Goal: Information Seeking & Learning: Find specific fact

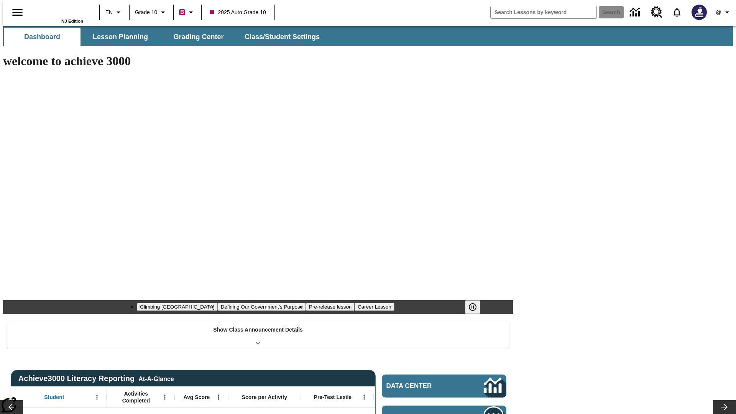
type input "-1"
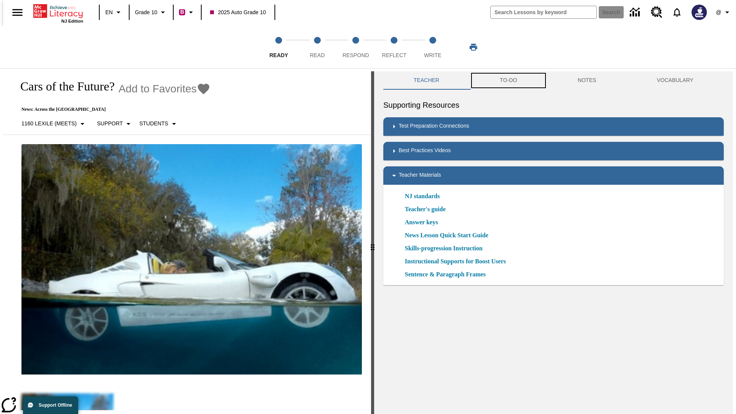
click at [508, 81] on button "TO-DO" at bounding box center [509, 80] width 78 height 18
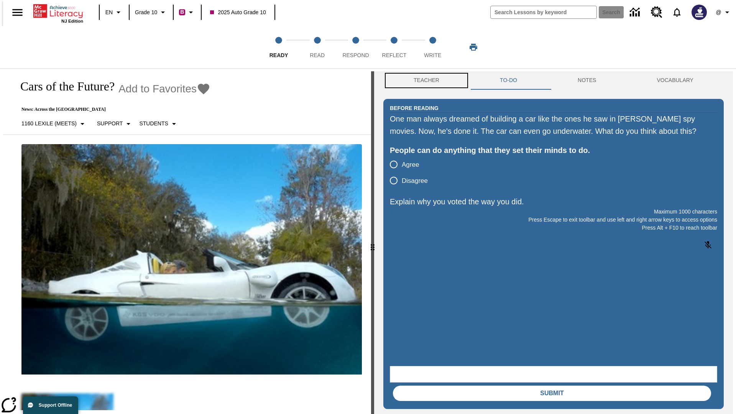
scroll to position [0, 0]
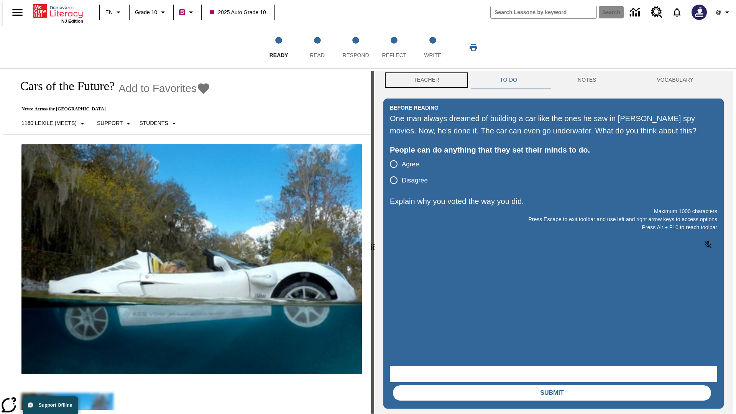
click at [424, 81] on button "Teacher" at bounding box center [426, 80] width 86 height 18
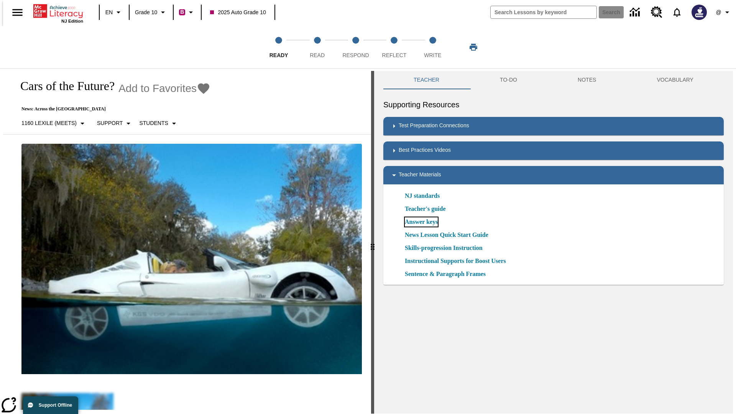
click at [421, 222] on link "Answer keys" at bounding box center [421, 221] width 33 height 9
click at [317, 47] on span "Read" at bounding box center [317, 52] width 15 height 14
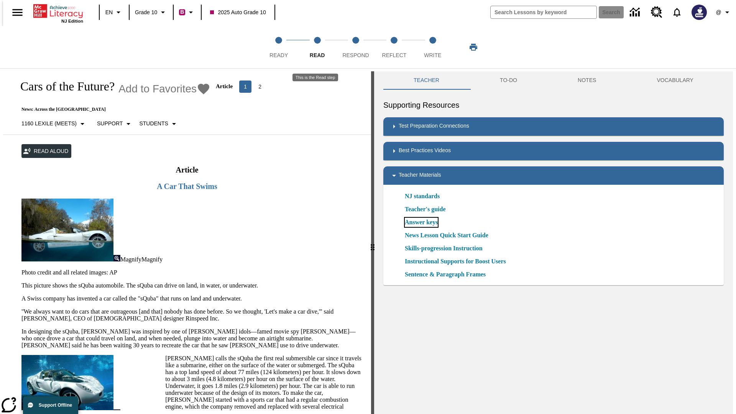
click at [421, 222] on link "Answer keys" at bounding box center [421, 222] width 33 height 9
